Goal: Task Accomplishment & Management: Manage account settings

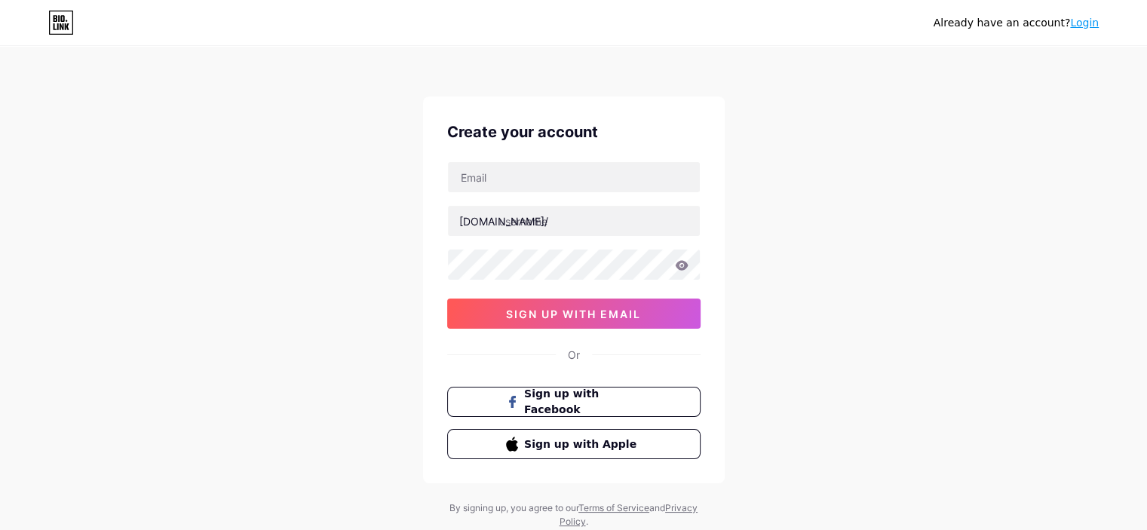
click at [517, 161] on div at bounding box center [573, 177] width 253 height 32
click at [517, 181] on input "text" at bounding box center [574, 177] width 252 height 30
type input "[EMAIL_ADDRESS][DOMAIN_NAME]"
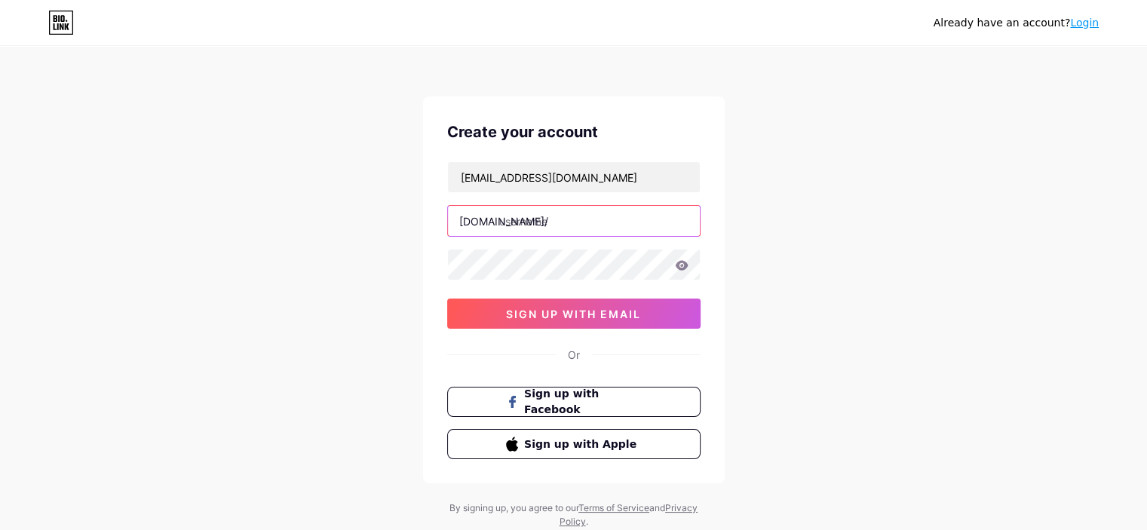
drag, startPoint x: 505, startPoint y: 216, endPoint x: 508, endPoint y: 225, distance: 8.8
click at [504, 216] on input "text" at bounding box center [574, 221] width 252 height 30
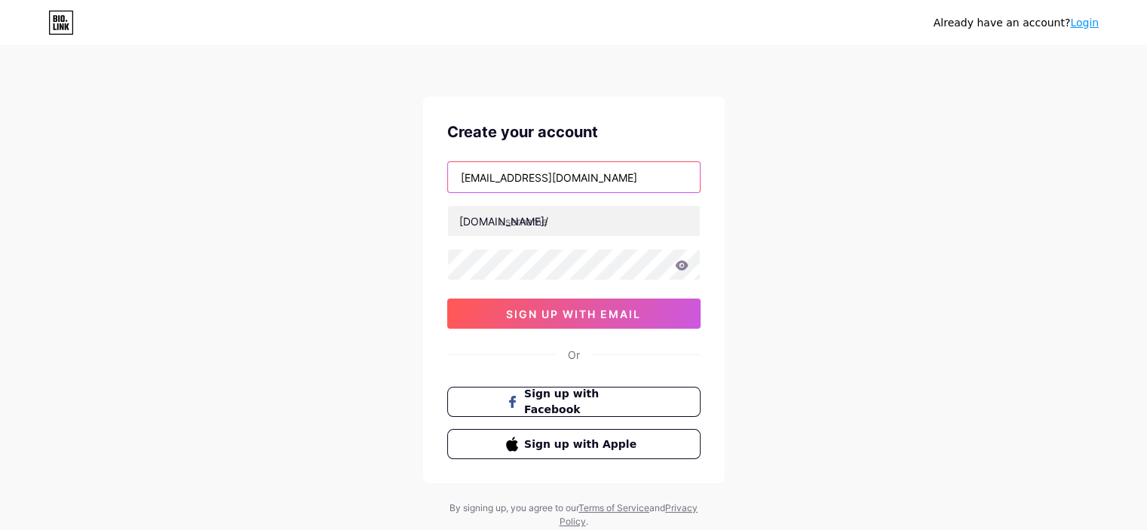
drag, startPoint x: 527, startPoint y: 179, endPoint x: 413, endPoint y: 183, distance: 114.7
click at [413, 183] on div "Already have an account? Login Create your account [EMAIL_ADDRESS][DOMAIN_NAME]…" at bounding box center [573, 288] width 1147 height 577
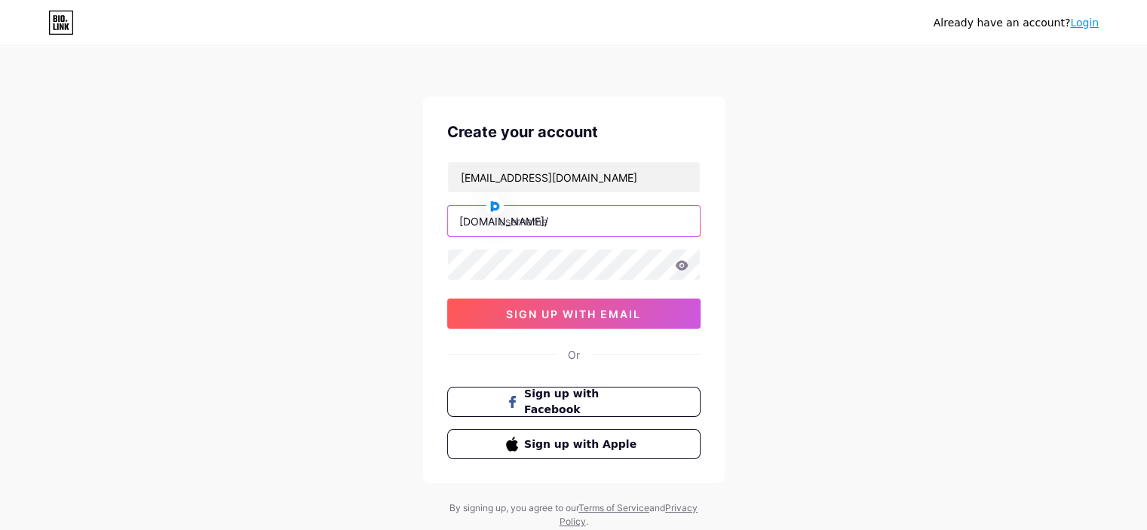
click at [534, 207] on input "text" at bounding box center [574, 221] width 252 height 30
paste input "themugshotlk"
type input "themugshotlk"
click at [876, 232] on div "Already have an account? Login Create your account [EMAIL_ADDRESS][DOMAIN_NAME]…" at bounding box center [573, 288] width 1147 height 577
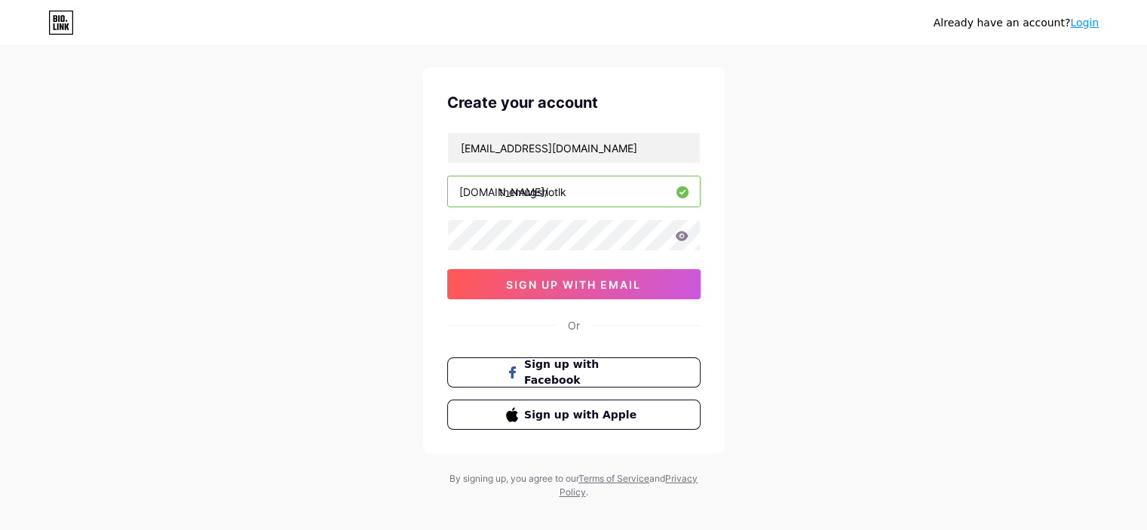
scroll to position [45, 0]
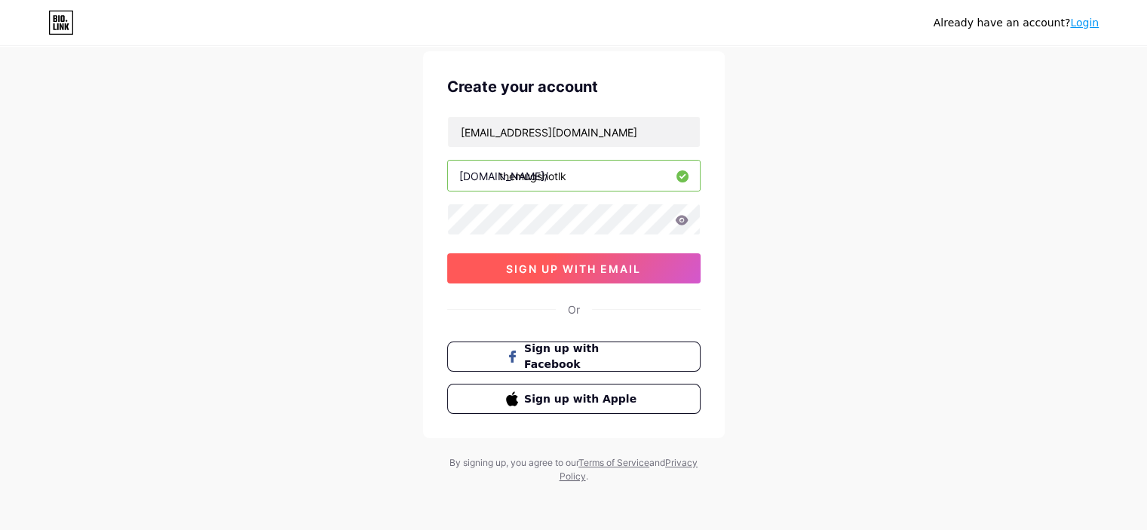
click at [620, 262] on span "sign up with email" at bounding box center [573, 268] width 135 height 13
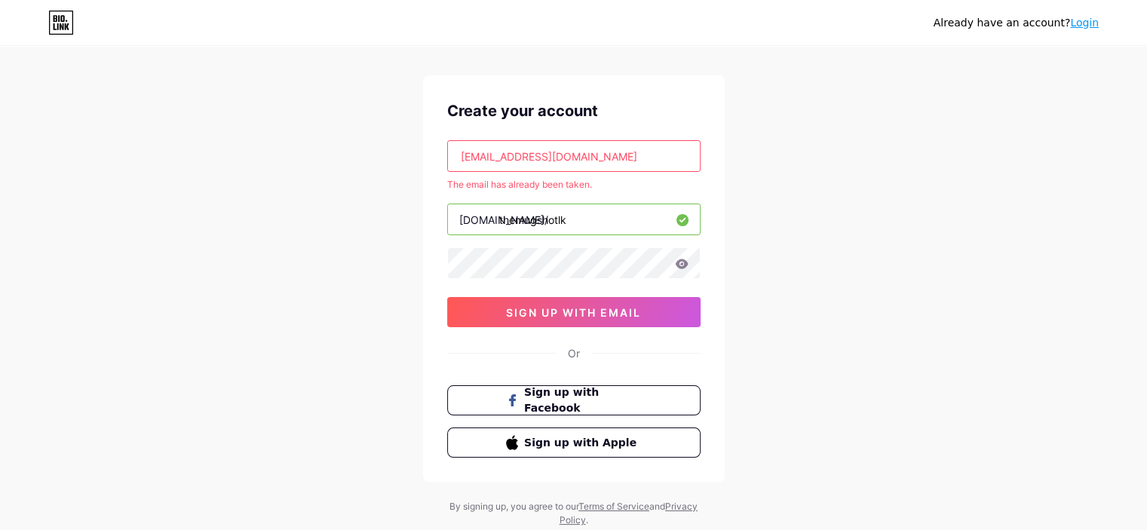
scroll to position [0, 0]
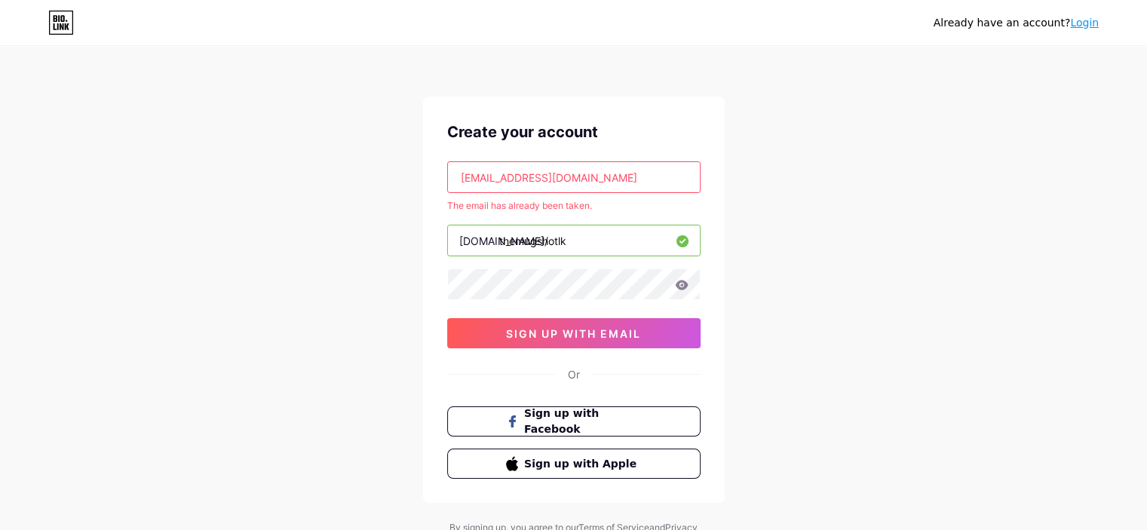
click at [1066, 18] on div "Already have an account? Login" at bounding box center [1016, 23] width 165 height 16
click at [1085, 26] on link "Login" at bounding box center [1084, 23] width 29 height 12
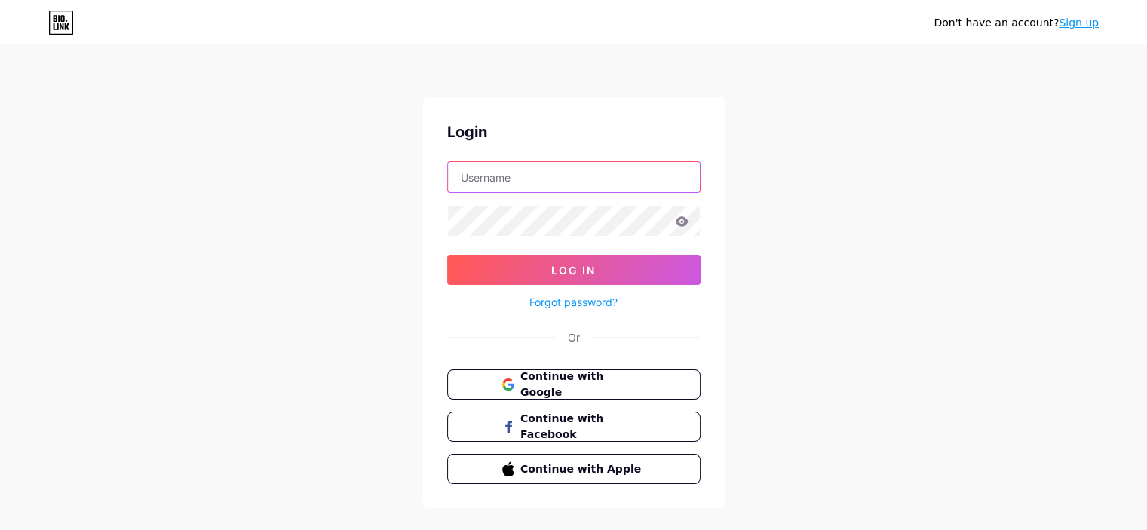
type input "[EMAIL_ADDRESS][DOMAIN_NAME]"
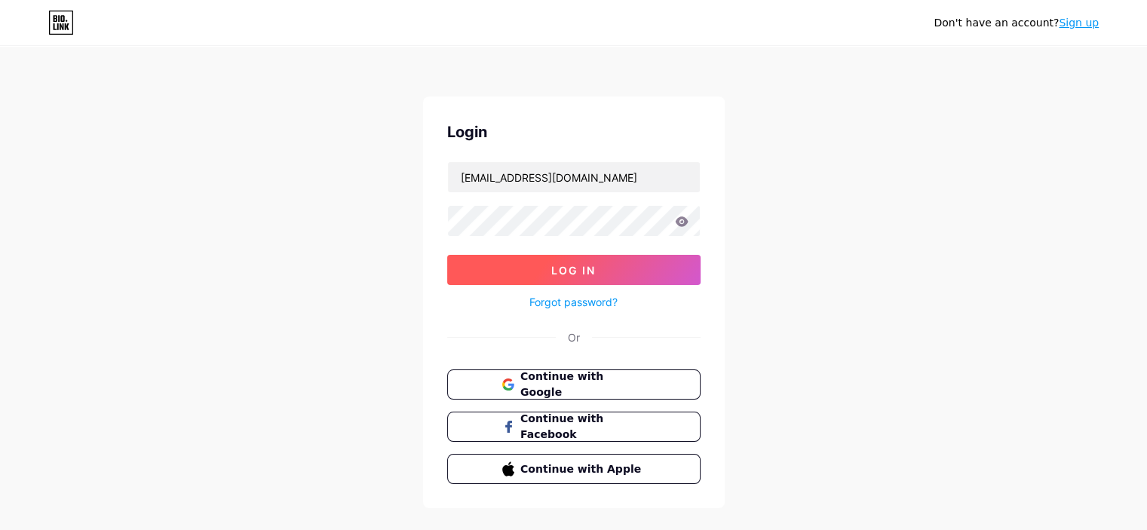
click at [571, 269] on span "Log In" at bounding box center [573, 270] width 45 height 13
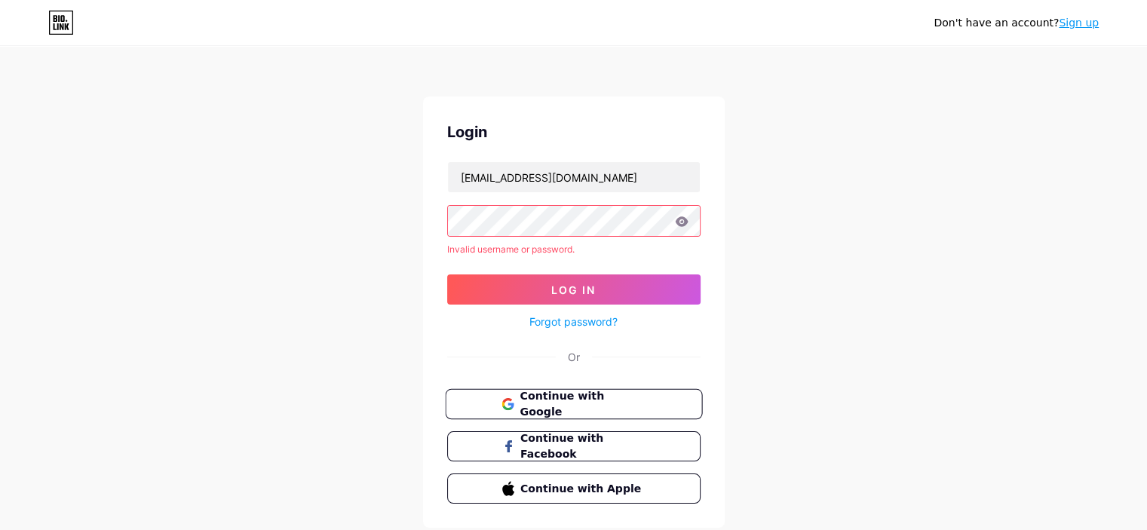
click at [594, 396] on span "Continue with Google" at bounding box center [583, 404] width 126 height 32
